Goal: Task Accomplishment & Management: Manage account settings

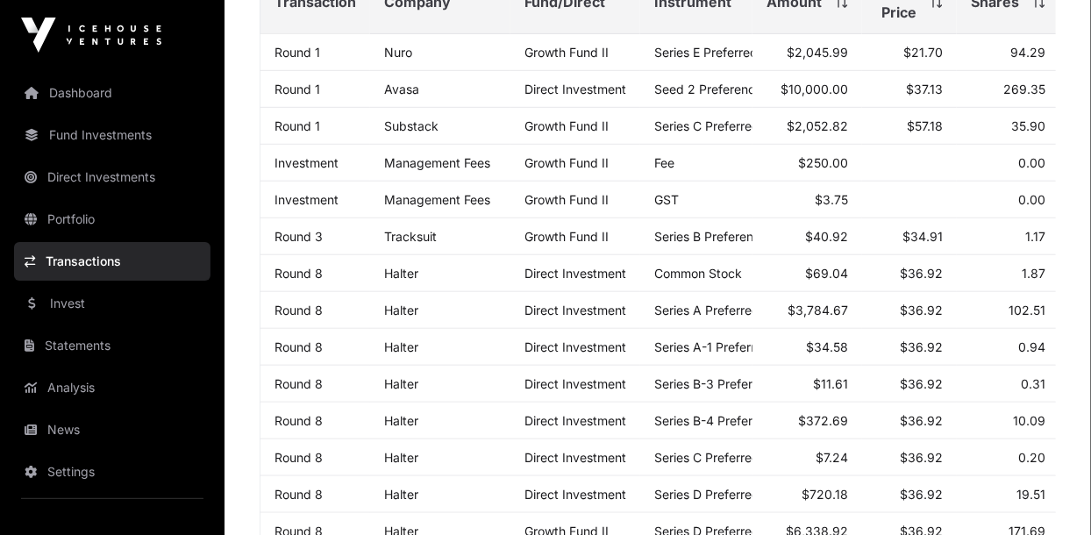
scroll to position [344, 0]
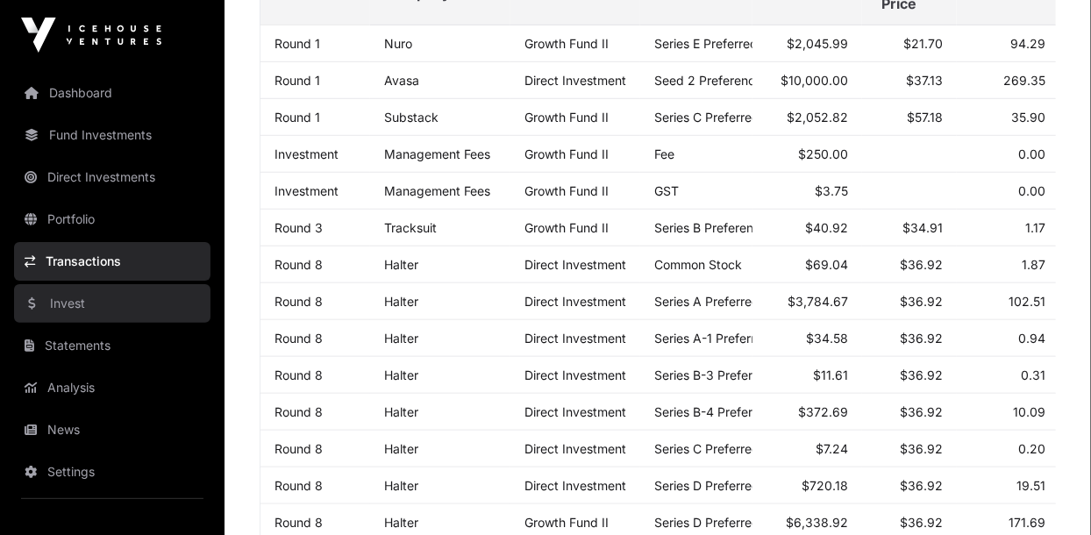
click at [52, 305] on link "Invest" at bounding box center [112, 303] width 196 height 39
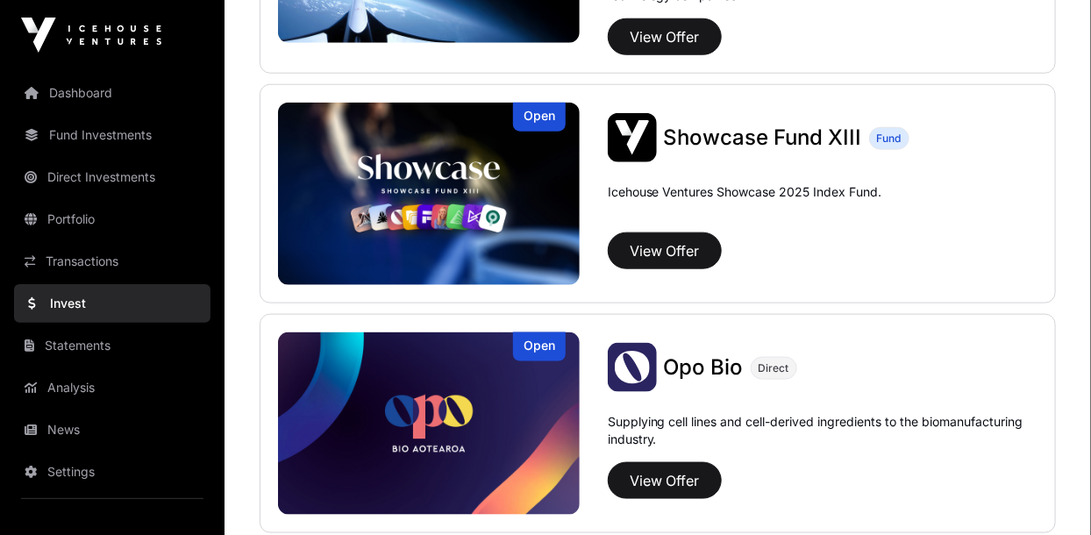
scroll to position [600, 0]
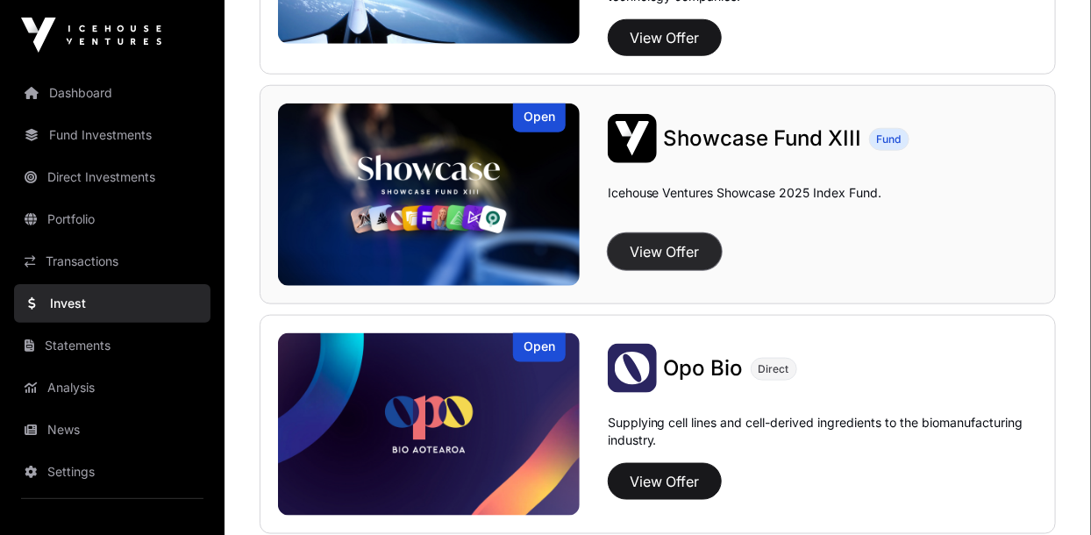
click at [649, 265] on button "View Offer" at bounding box center [665, 251] width 114 height 37
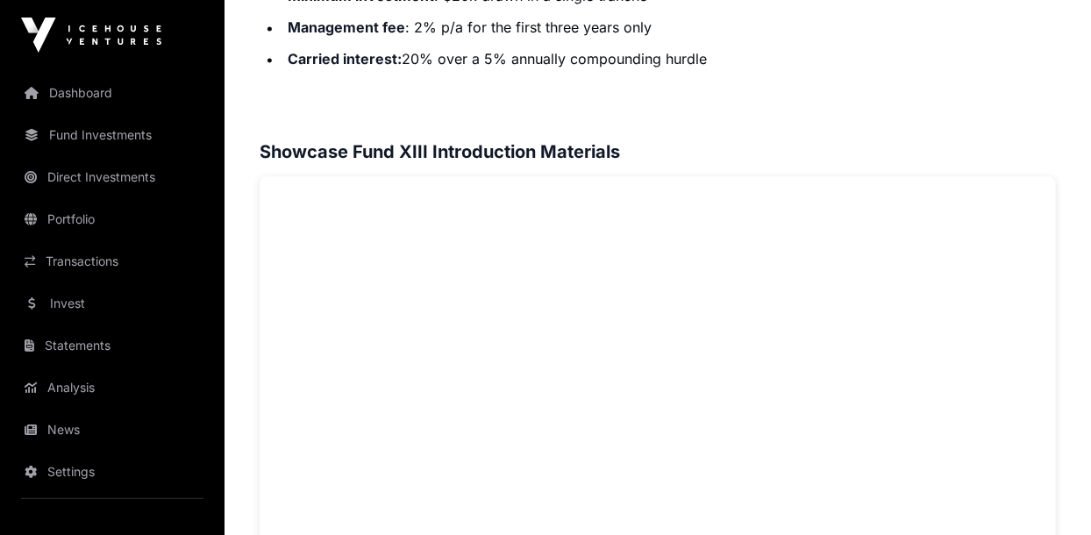
scroll to position [1263, 0]
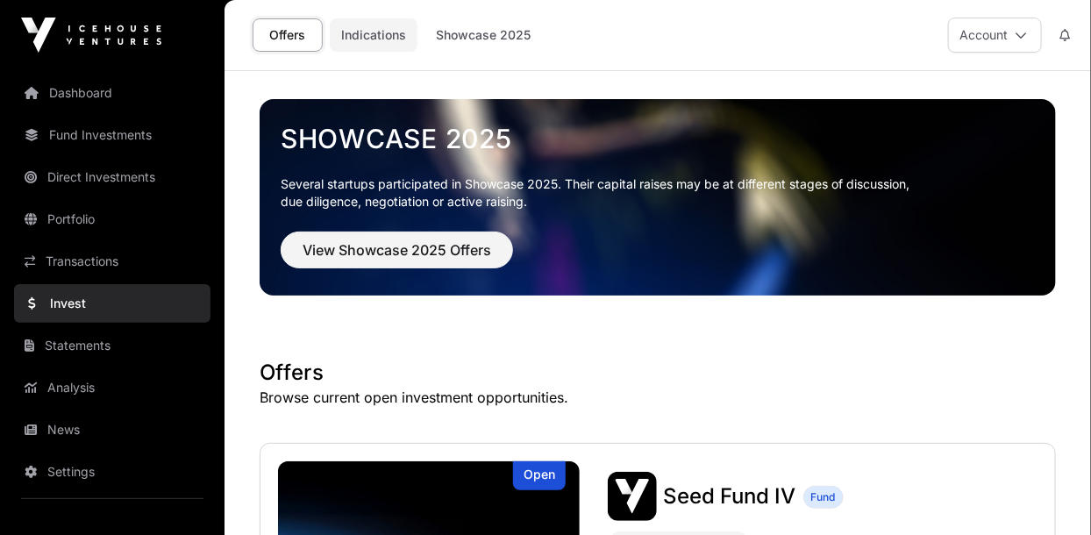
click at [360, 41] on link "Indications" at bounding box center [374, 34] width 88 height 33
click at [370, 33] on link "Indications" at bounding box center [374, 34] width 88 height 33
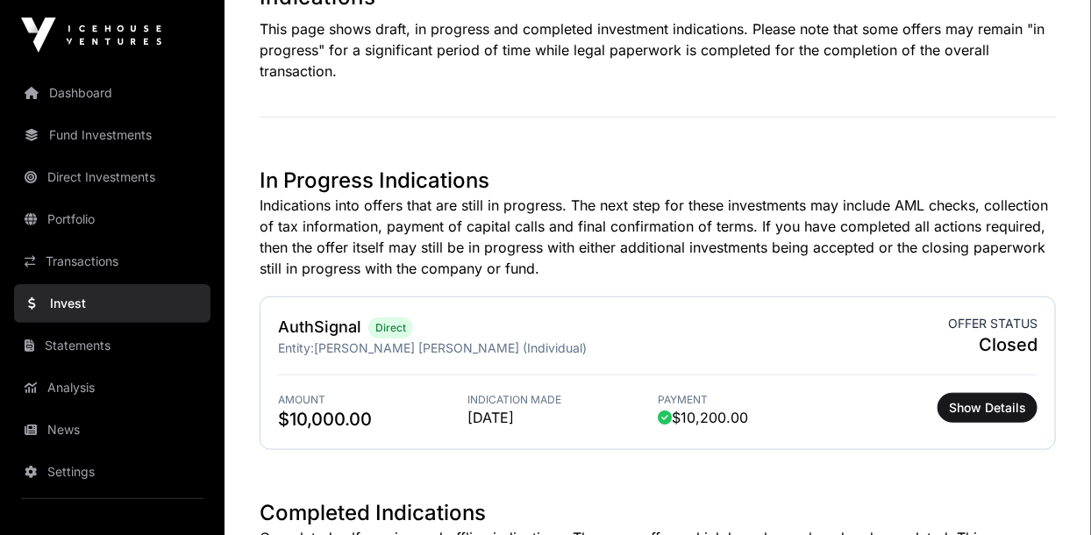
scroll to position [375, 0]
